Goal: Task Accomplishment & Management: Use online tool/utility

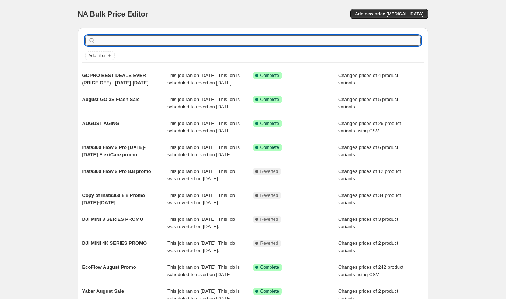
click at [134, 38] on input "text" at bounding box center [259, 40] width 324 height 10
type input "boox"
